Goal: Navigation & Orientation: Find specific page/section

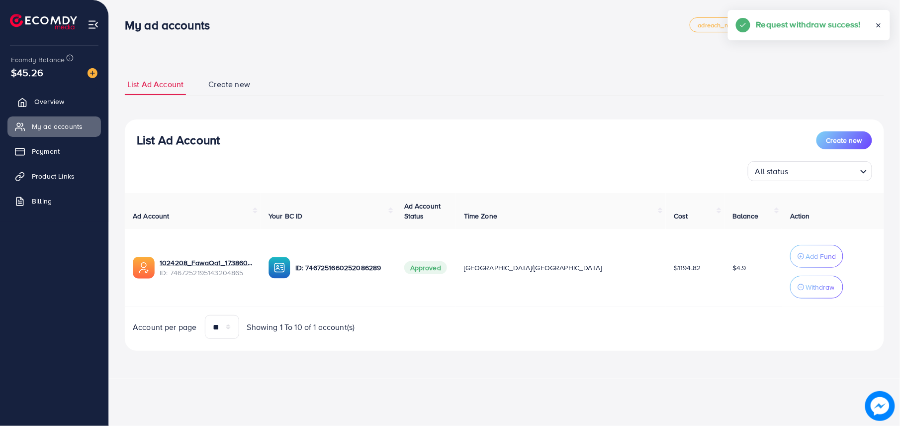
click at [52, 106] on span "Overview" at bounding box center [49, 101] width 30 height 10
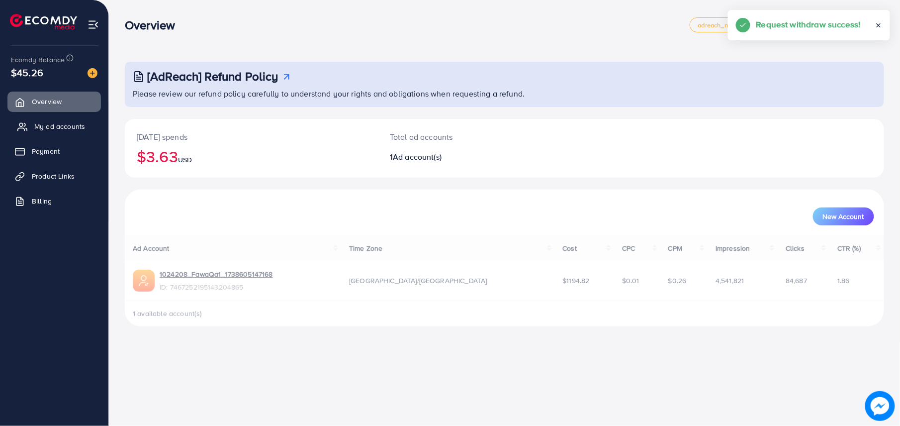
click at [68, 129] on span "My ad accounts" at bounding box center [59, 126] width 51 height 10
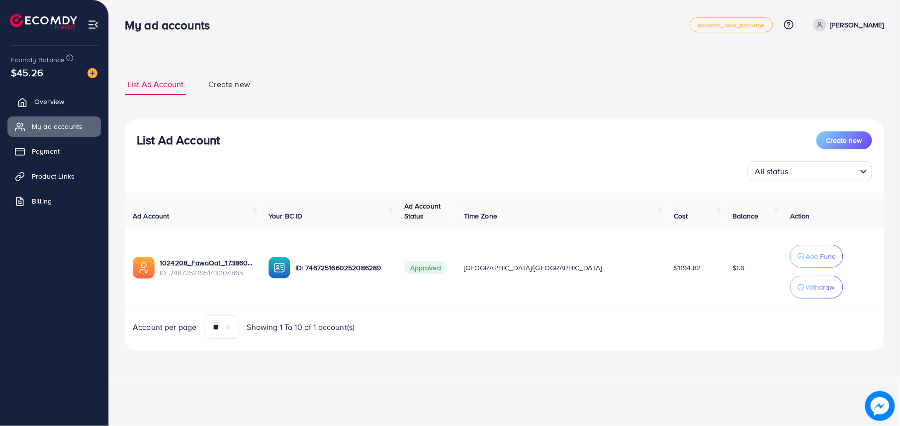
click at [78, 100] on link "Overview" at bounding box center [53, 102] width 93 height 20
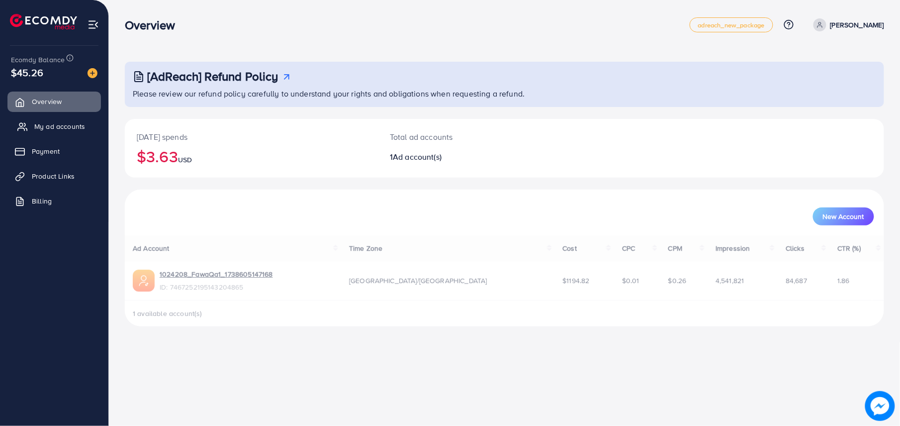
click at [81, 119] on link "My ad accounts" at bounding box center [53, 126] width 93 height 20
